Goal: Information Seeking & Learning: Learn about a topic

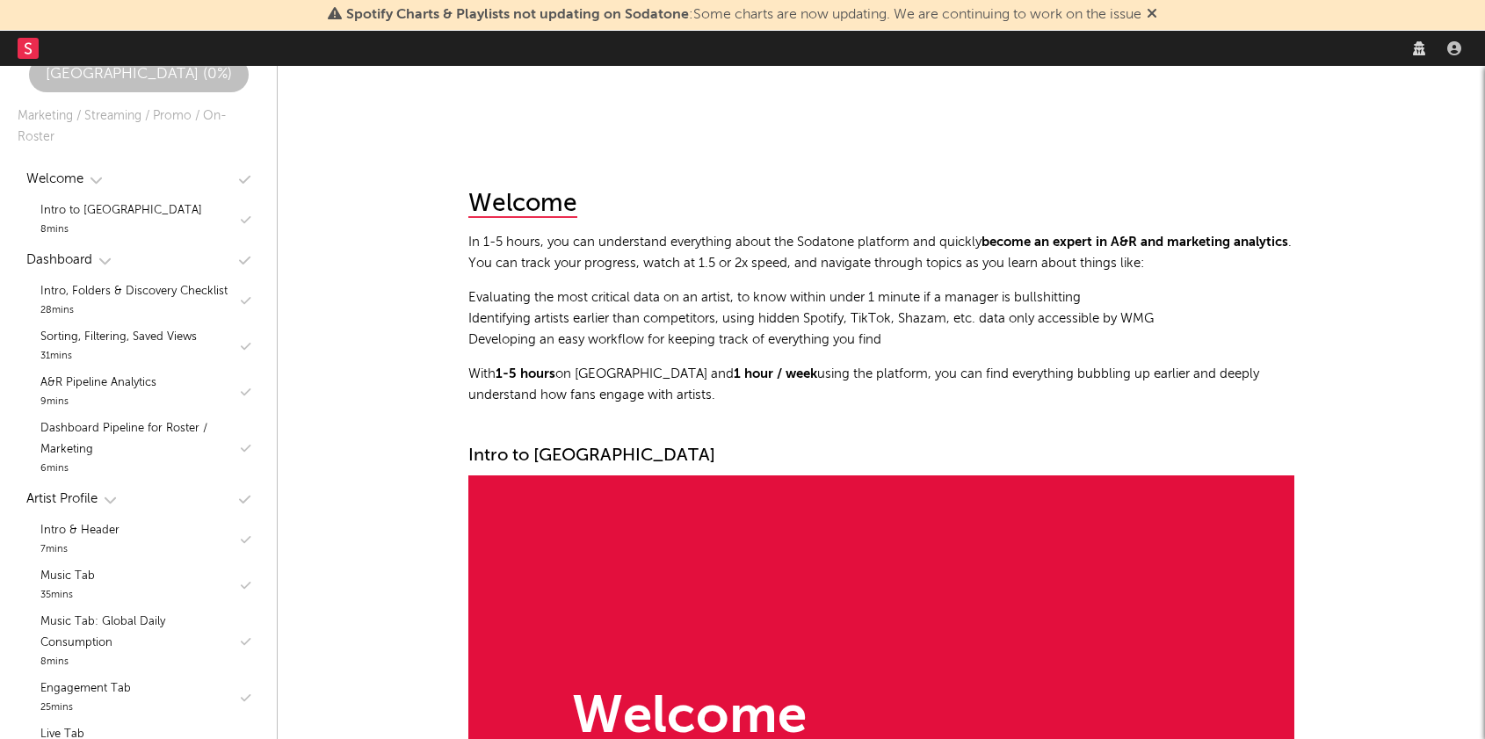
select select "recorded_music"
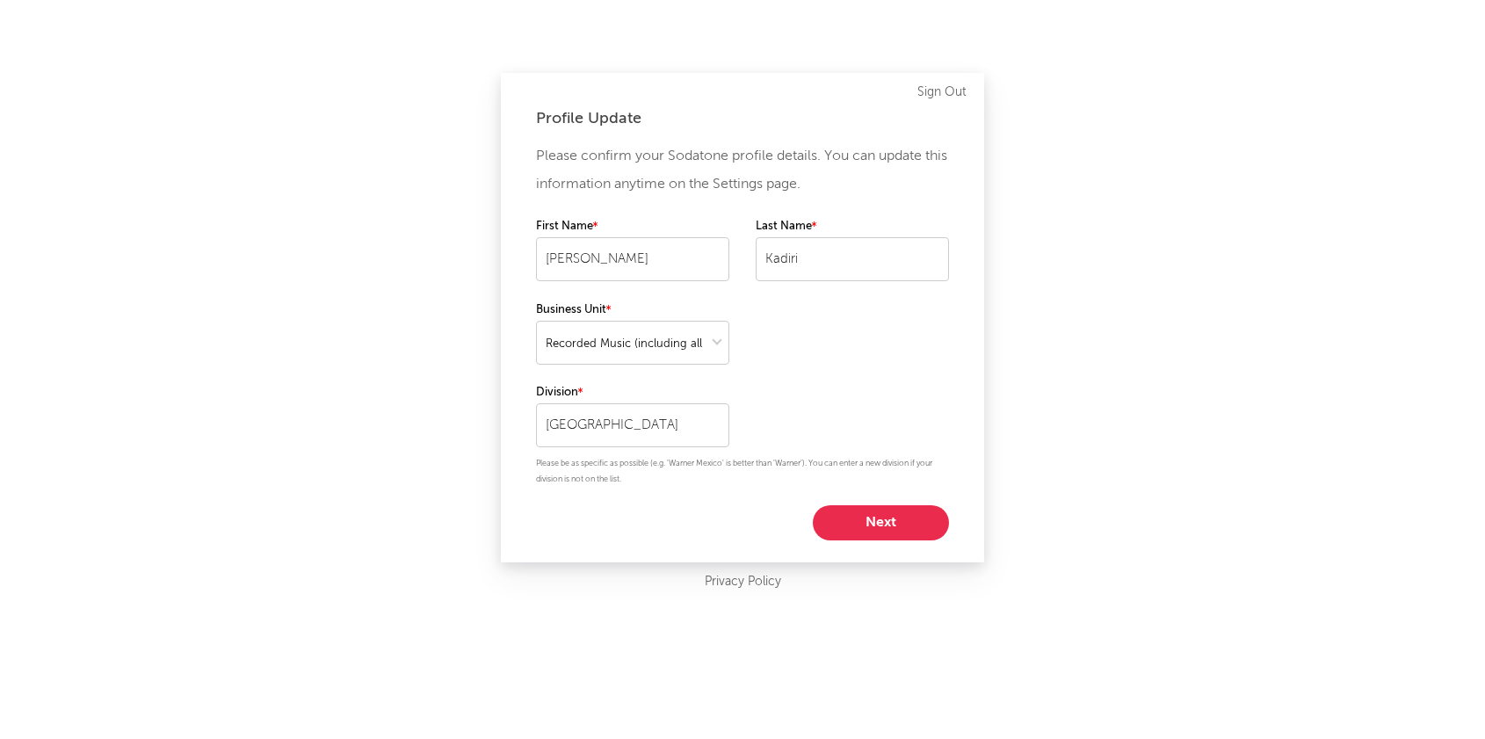
click at [1300, 50] on div "Profile Update Please confirm your Sodatone profile details. You can update thi…" at bounding box center [742, 369] width 1485 height 739
click at [851, 520] on button "Next" at bounding box center [881, 522] width 136 height 35
select select "other"
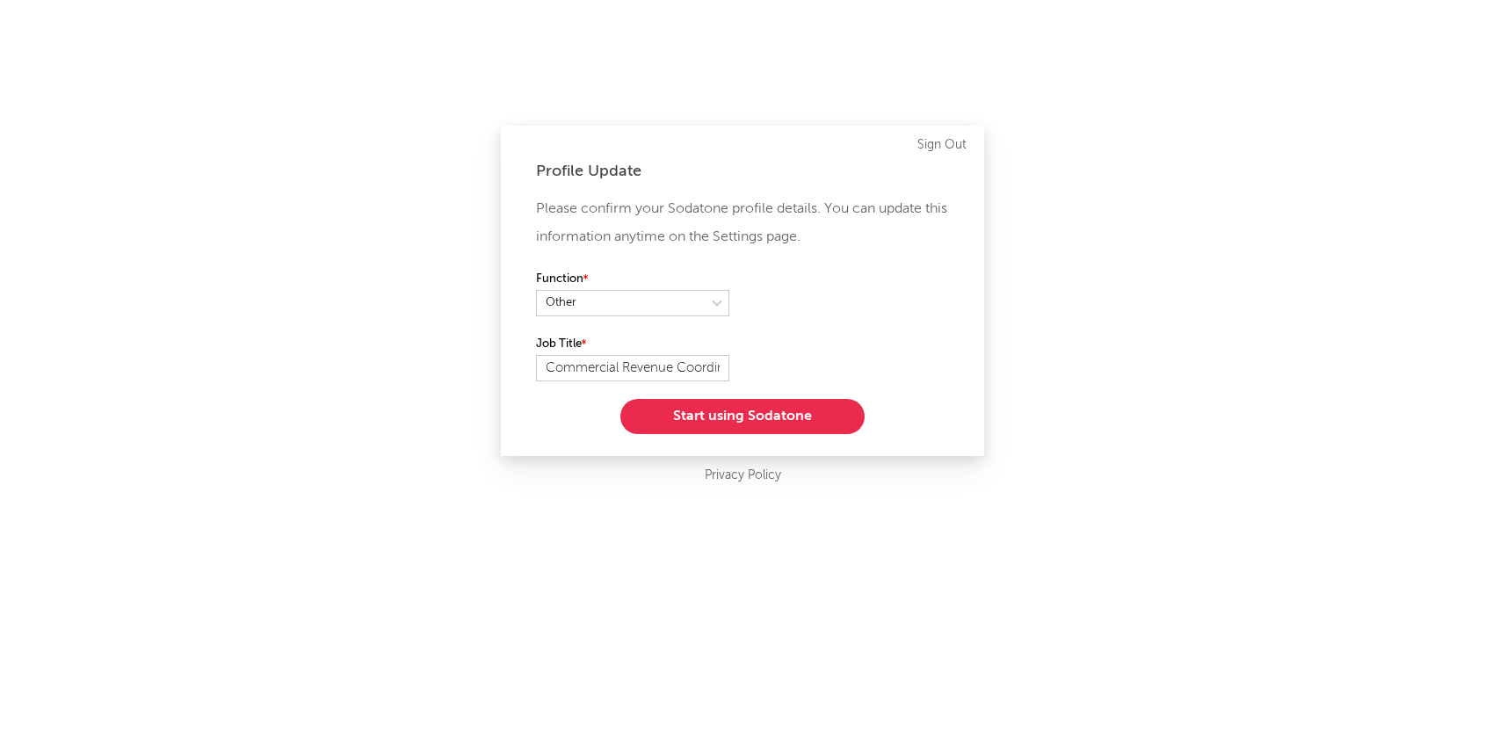
click at [793, 405] on button "Start using Sodatone" at bounding box center [742, 416] width 244 height 35
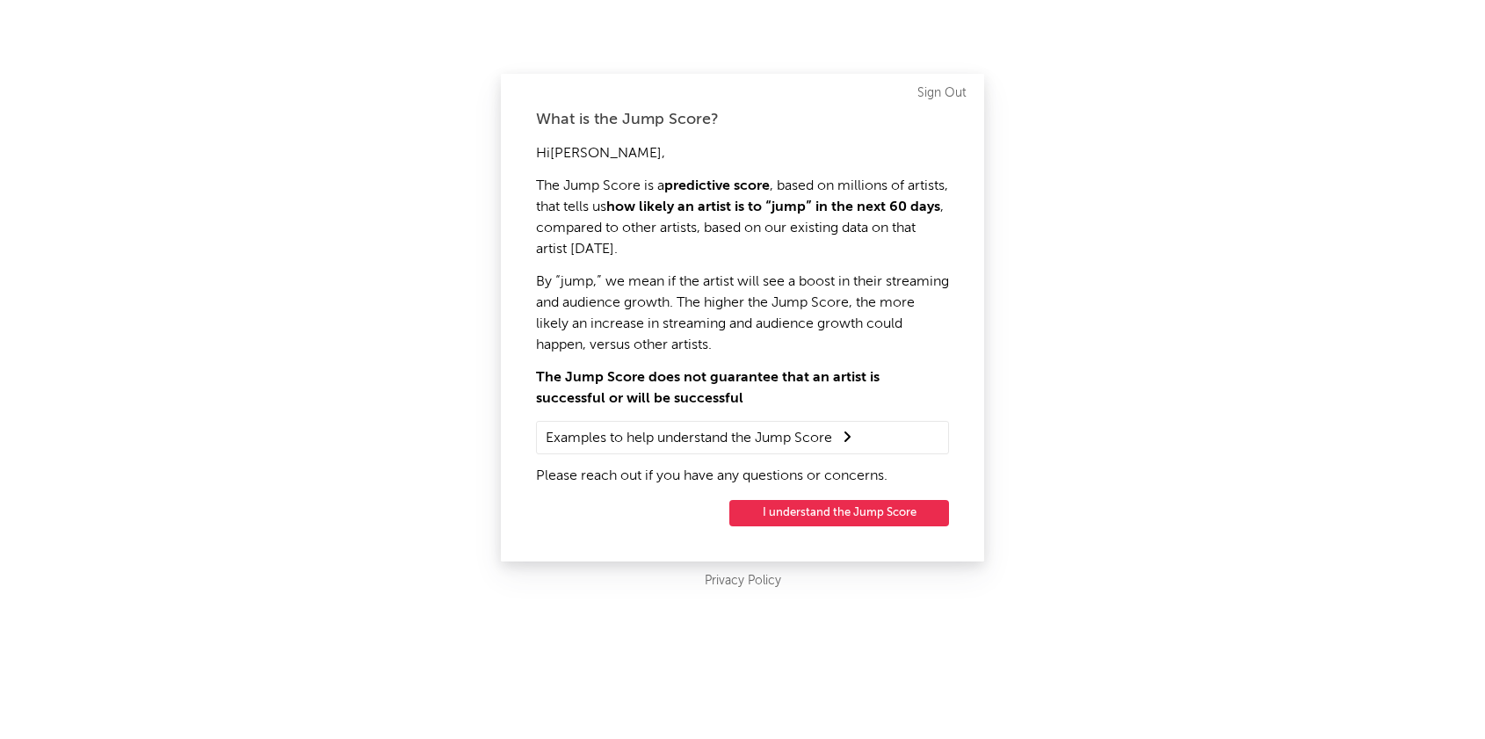
click at [819, 512] on button "I understand the Jump Score" at bounding box center [839, 513] width 220 height 26
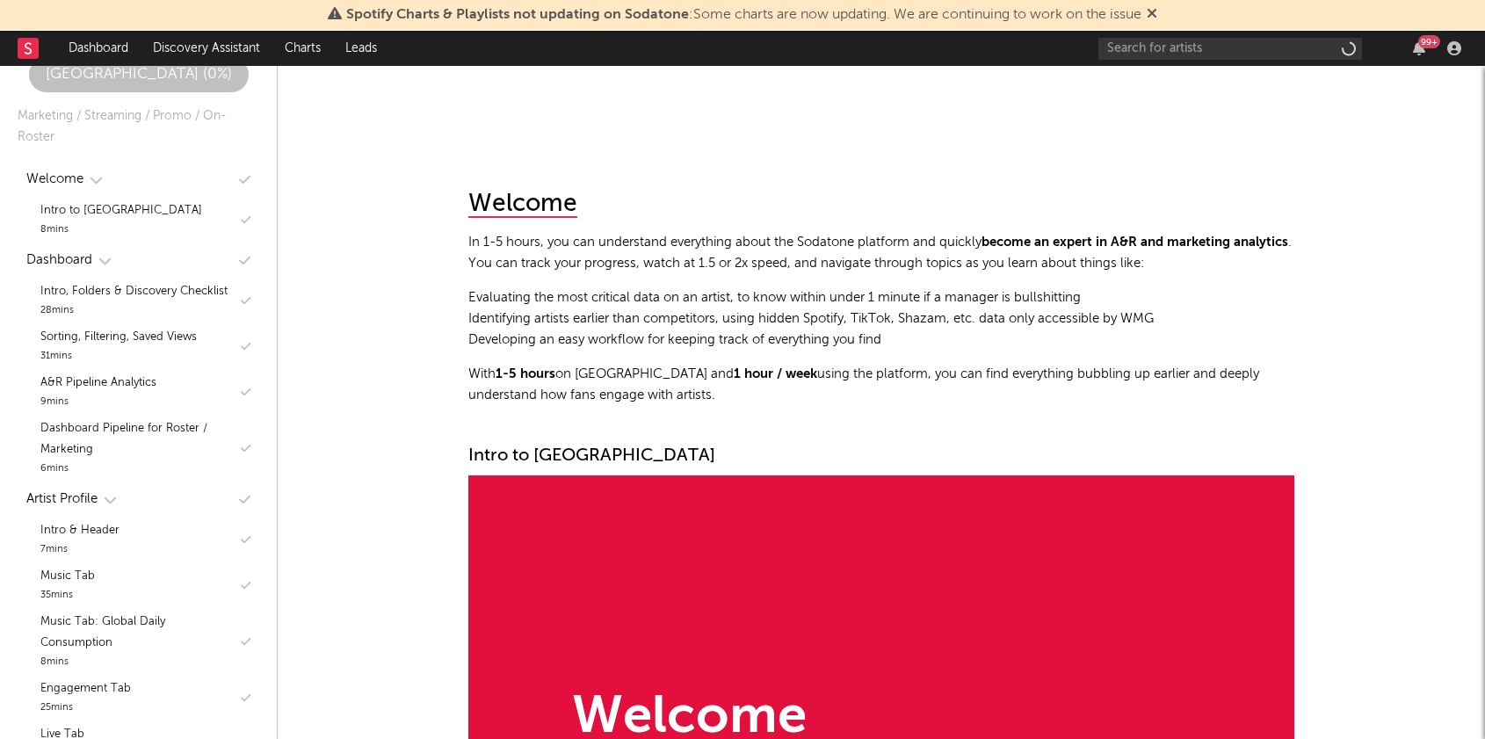
click at [1269, 25] on div "Spotify Charts & Playlists not updating on Sodatone : Some charts are now updat…" at bounding box center [742, 15] width 1485 height 31
click at [1239, 62] on div "99 +" at bounding box center [1282, 48] width 369 height 35
click at [1232, 53] on input "text" at bounding box center [1230, 49] width 264 height 22
type input "[PERSON_NAME] [PERSON_NAME]"
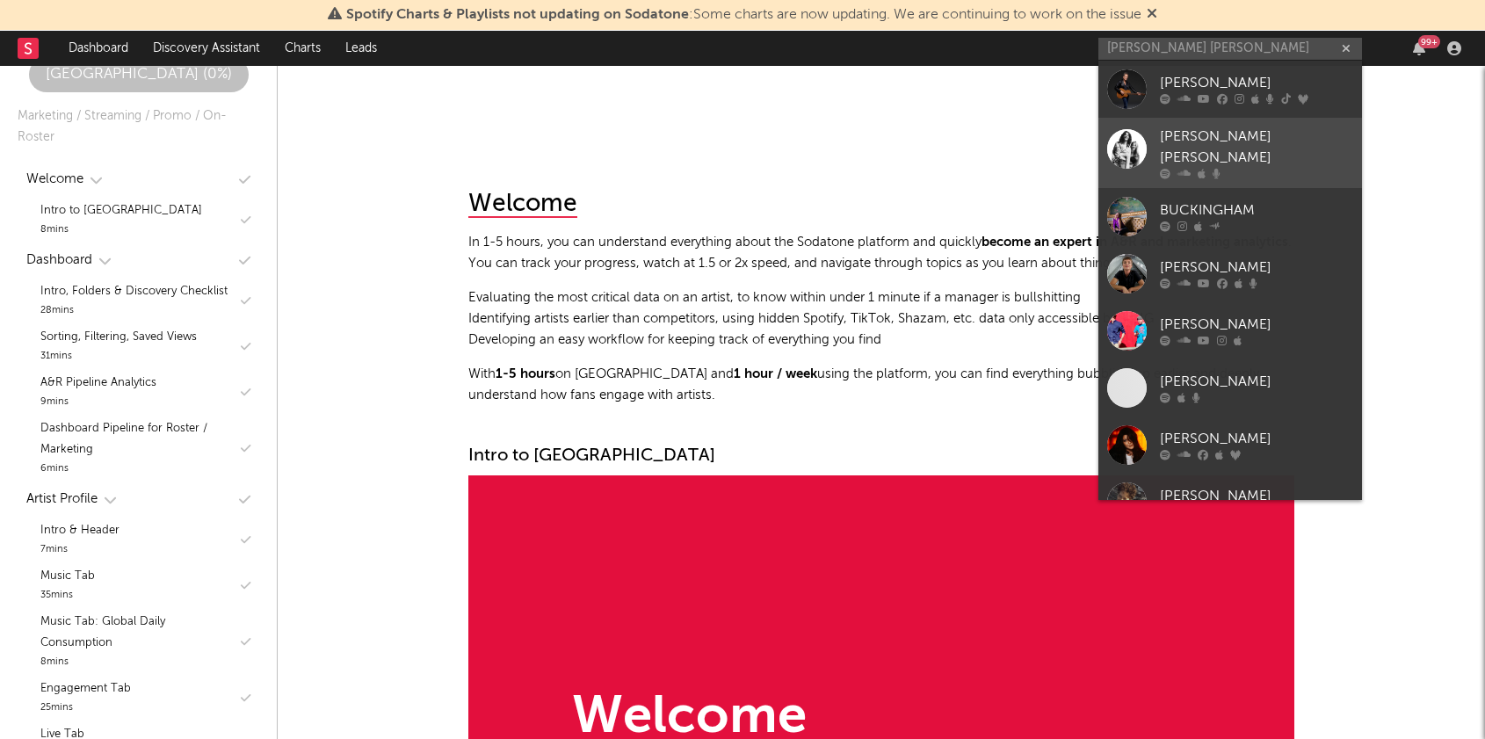
click at [1167, 140] on div "[PERSON_NAME] [PERSON_NAME]" at bounding box center [1255, 147] width 193 height 42
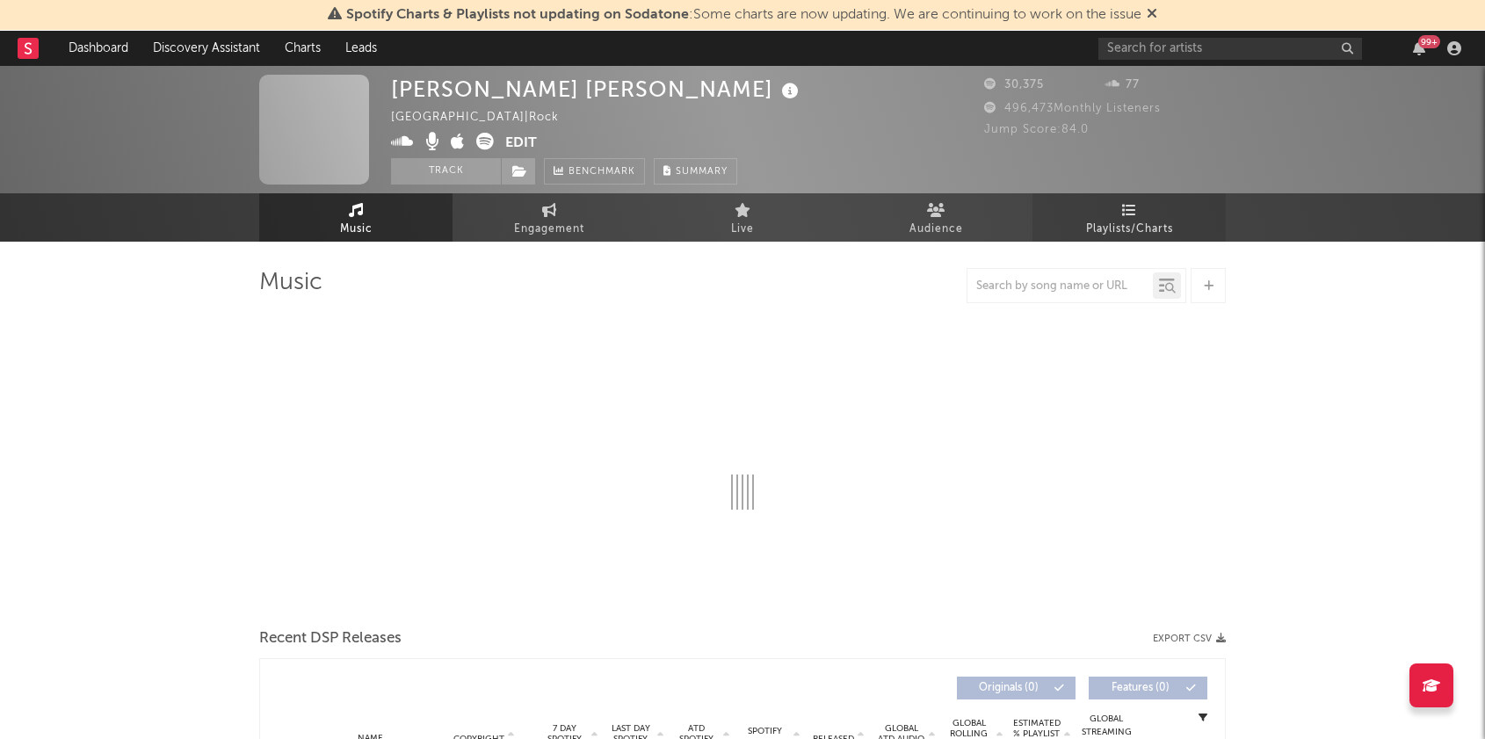
click at [1141, 205] on link "Playlists/Charts" at bounding box center [1128, 217] width 193 height 48
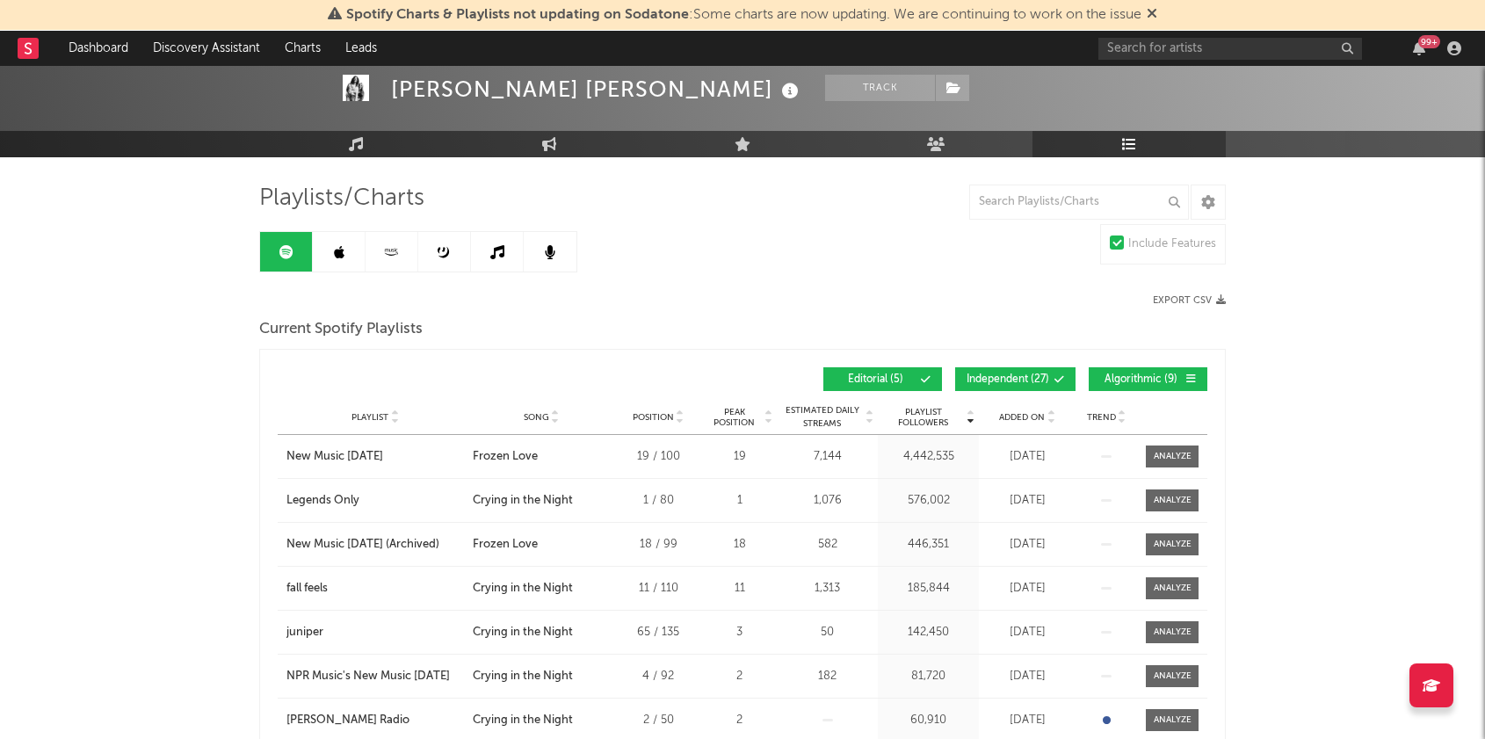
scroll to position [98, 0]
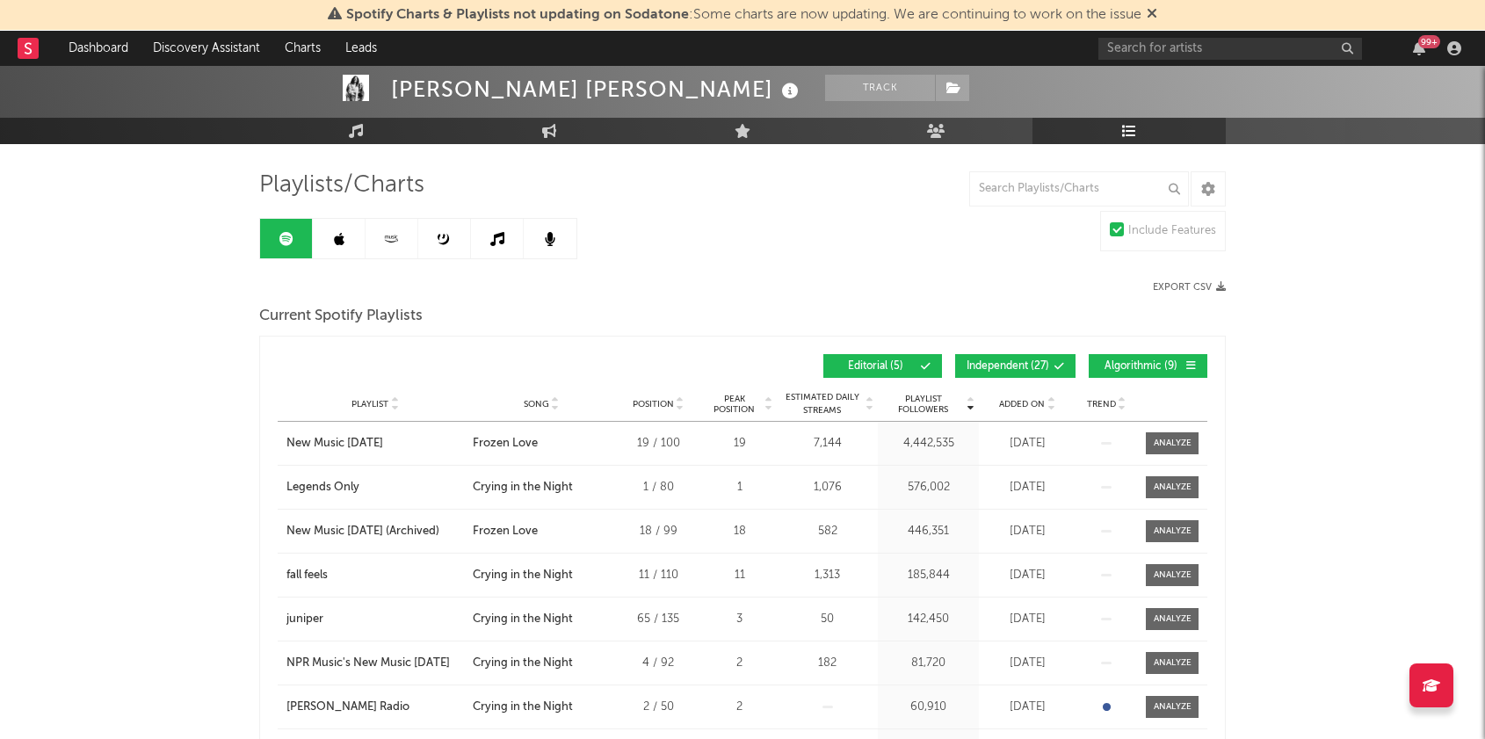
click at [1126, 366] on span "Algorithmic ( 9 )" at bounding box center [1140, 366] width 81 height 11
click at [1022, 361] on span "Independent ( 27 )" at bounding box center [1007, 366] width 83 height 11
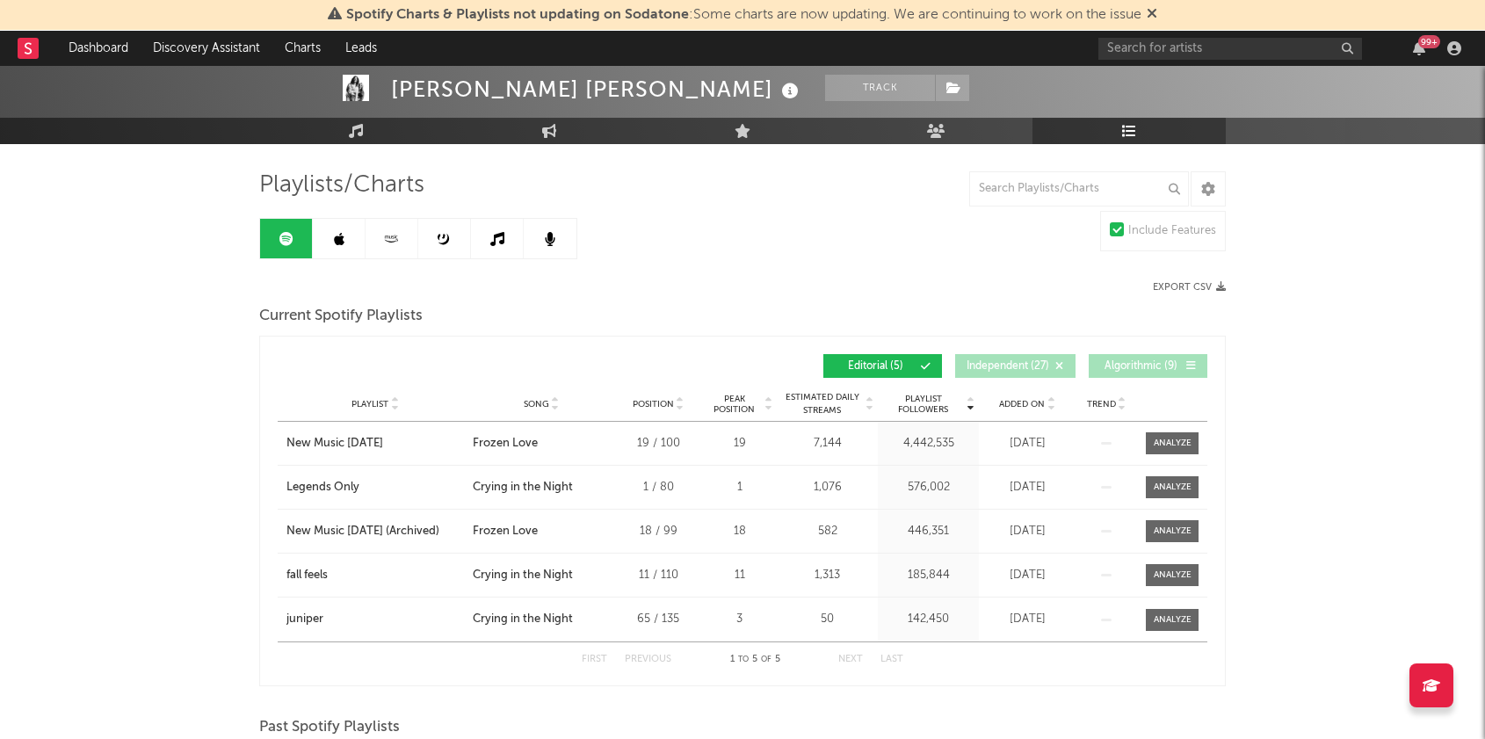
click at [1022, 404] on span "Added On" at bounding box center [1022, 404] width 46 height 11
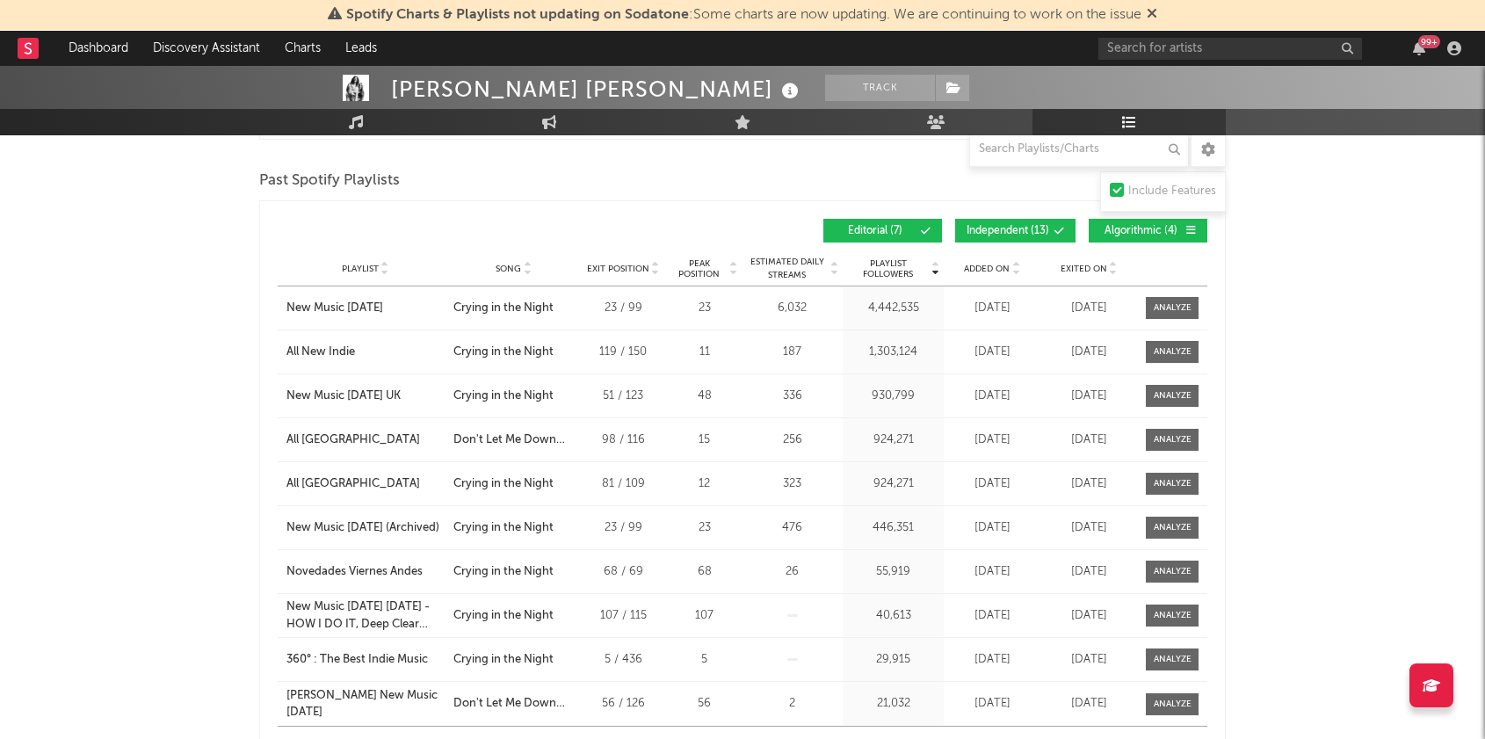
scroll to position [649, 0]
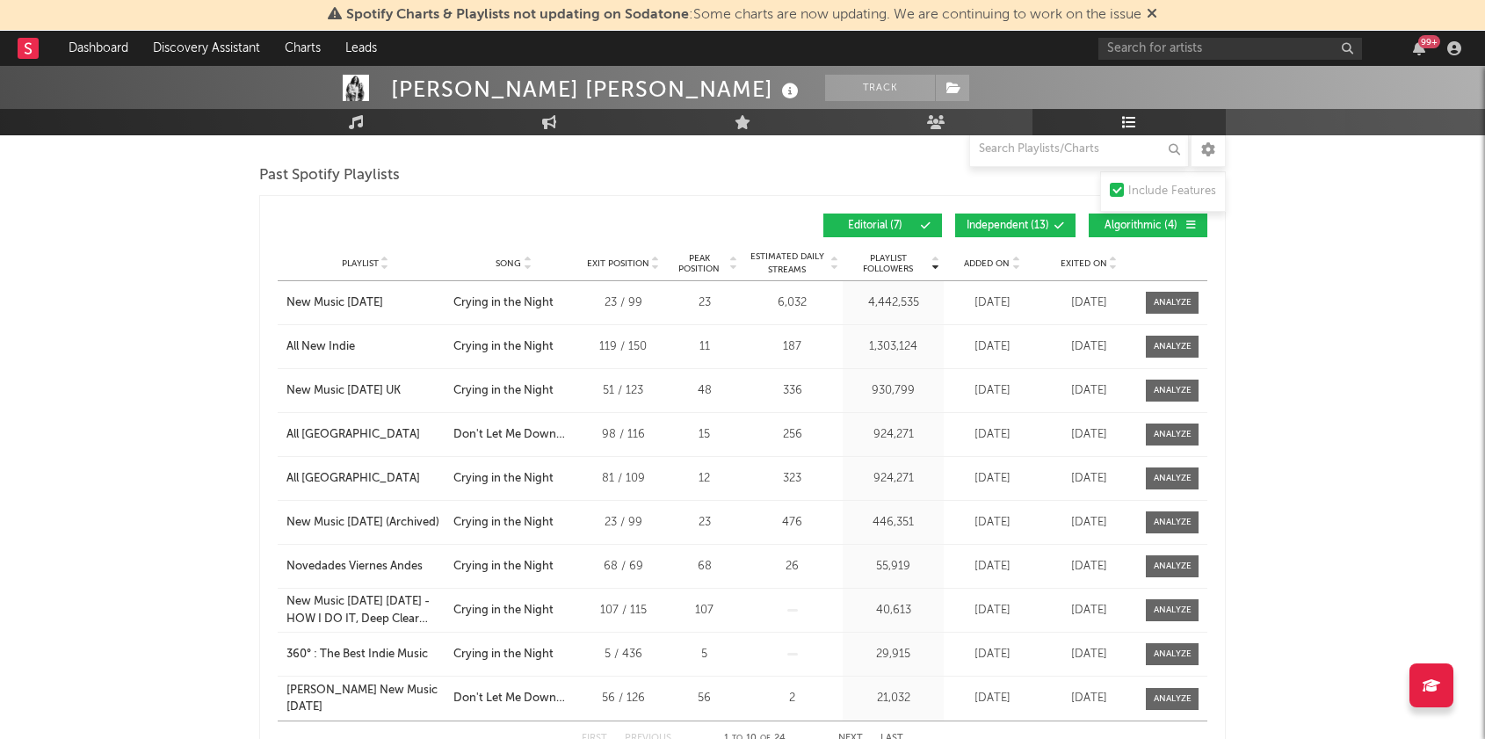
click at [1100, 258] on span "Exited On" at bounding box center [1083, 263] width 47 height 11
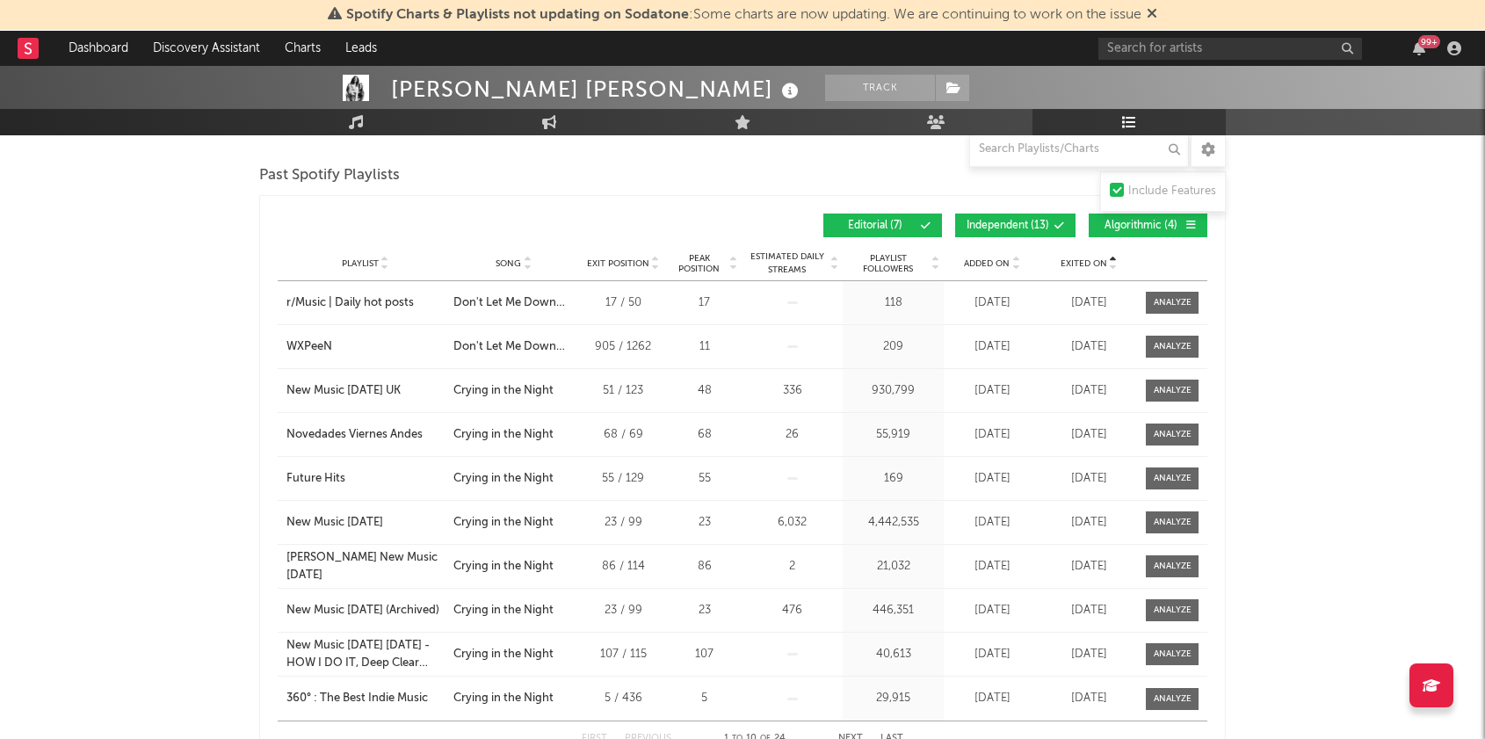
click at [1088, 258] on span "Exited On" at bounding box center [1083, 263] width 47 height 11
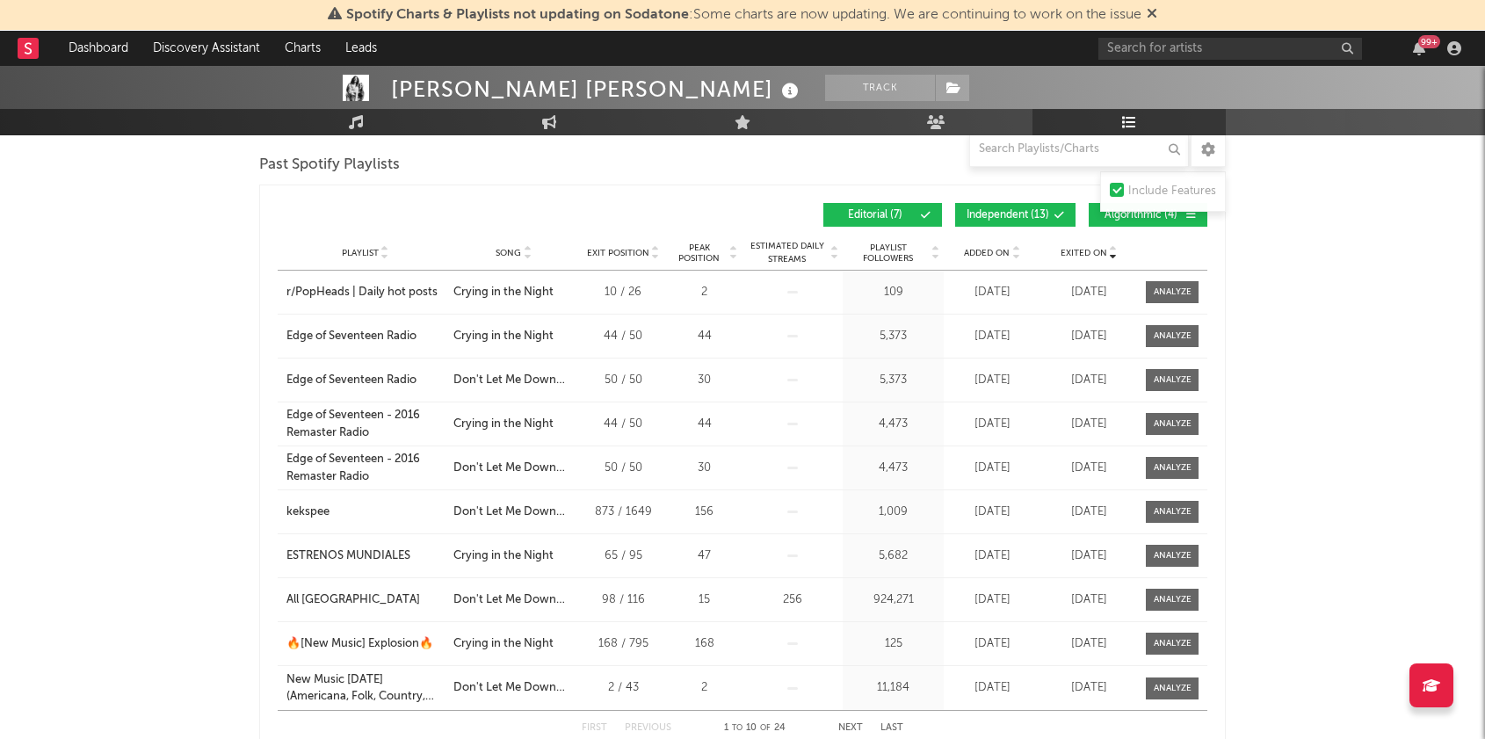
click at [1097, 217] on button "Algorithmic ( 4 )" at bounding box center [1147, 215] width 119 height 24
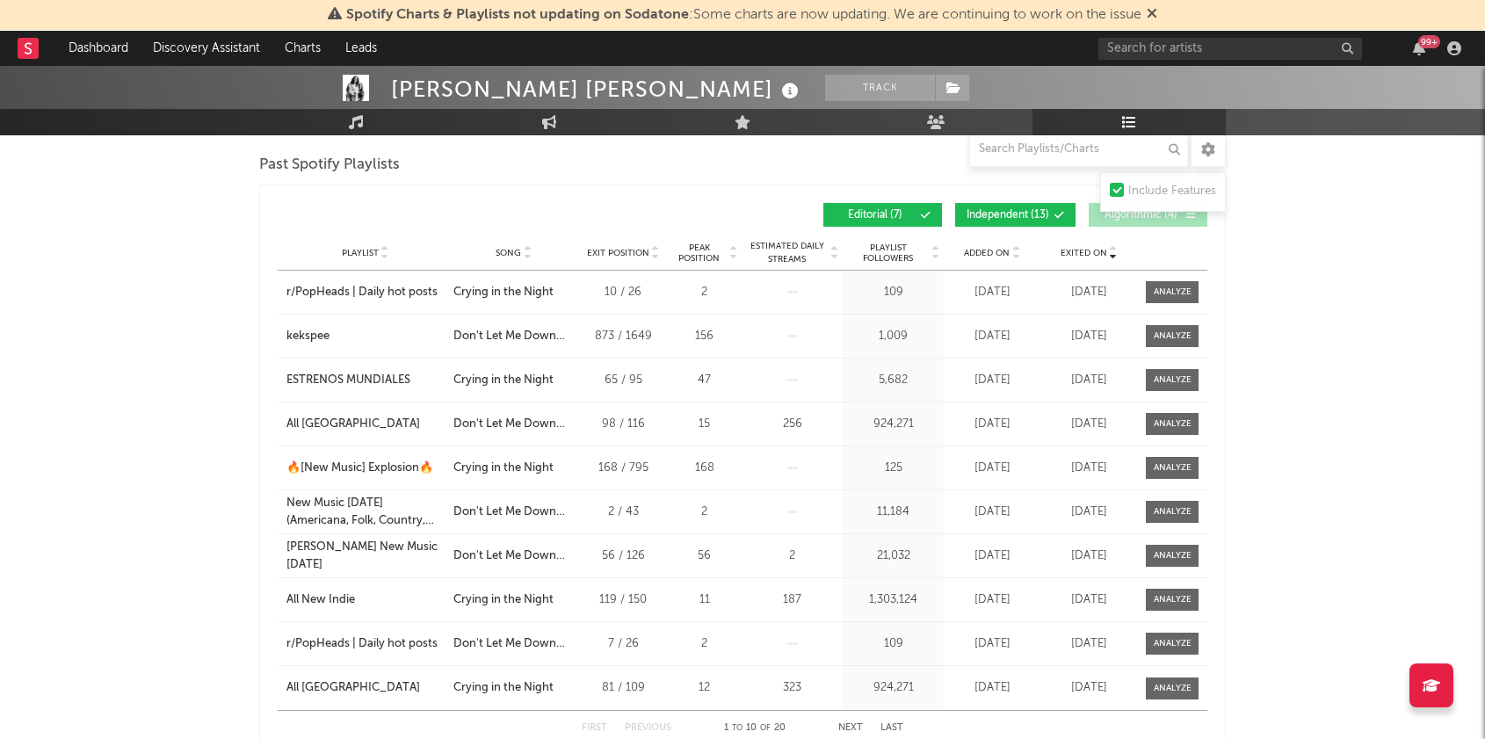
click at [1021, 218] on span "Independent ( 13 )" at bounding box center [1007, 215] width 83 height 11
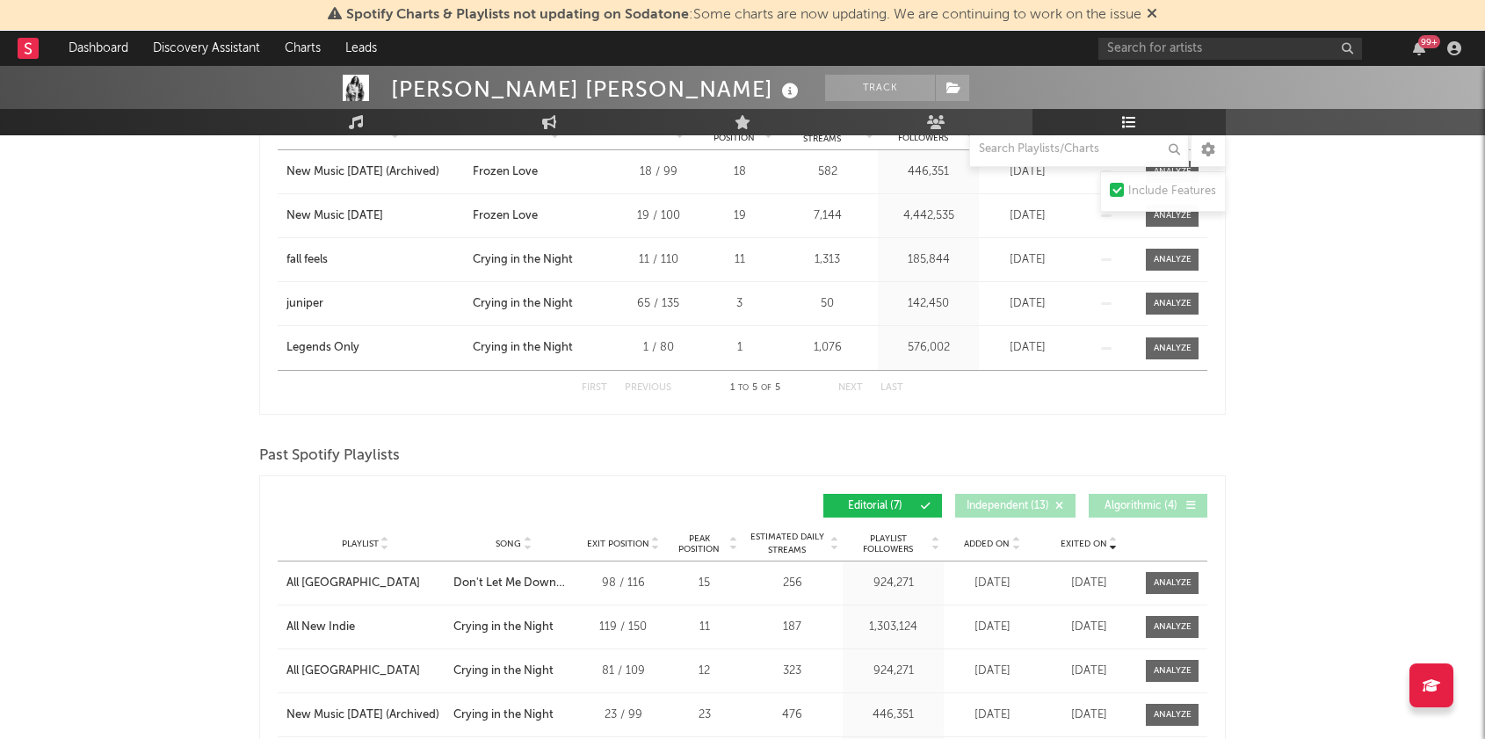
scroll to position [356, 0]
